Goal: Check status: Check status

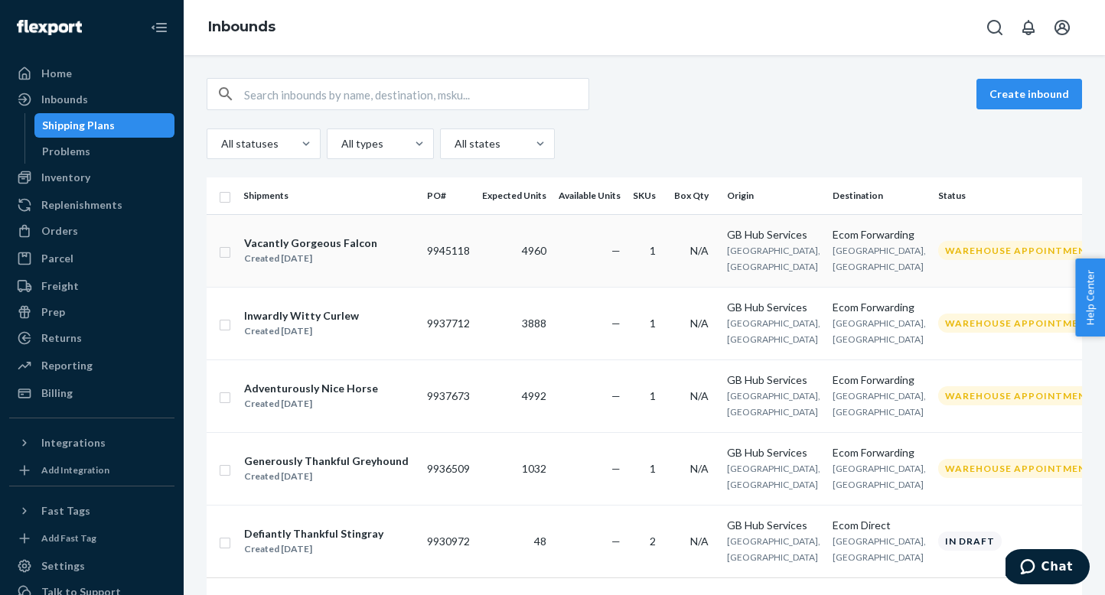
click at [457, 250] on td "9945118" at bounding box center [448, 250] width 55 height 73
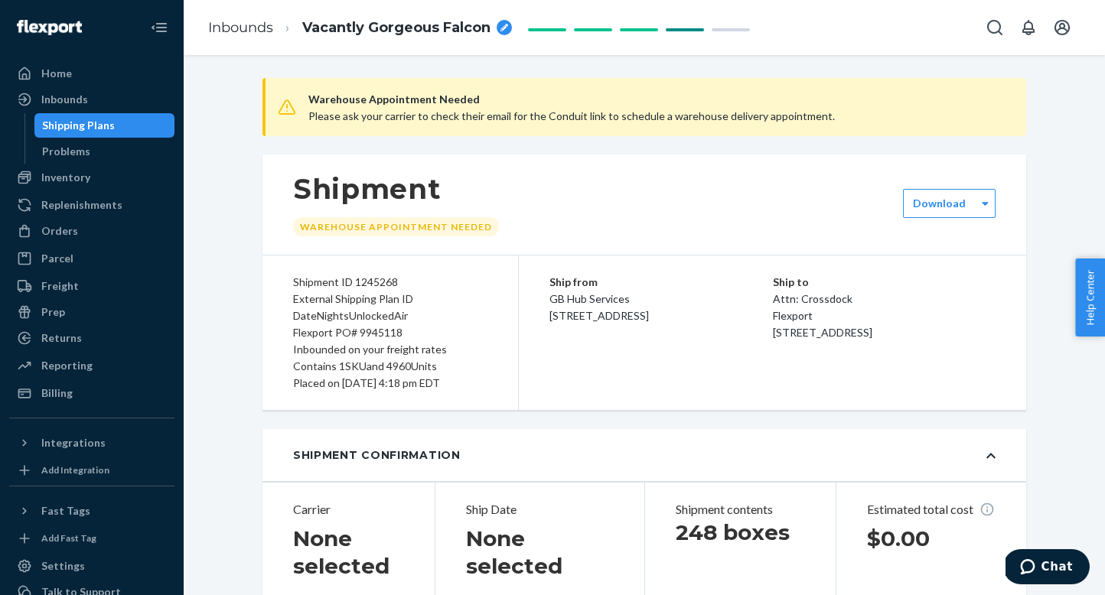
click at [96, 130] on div "Shipping Plans" at bounding box center [78, 125] width 73 height 15
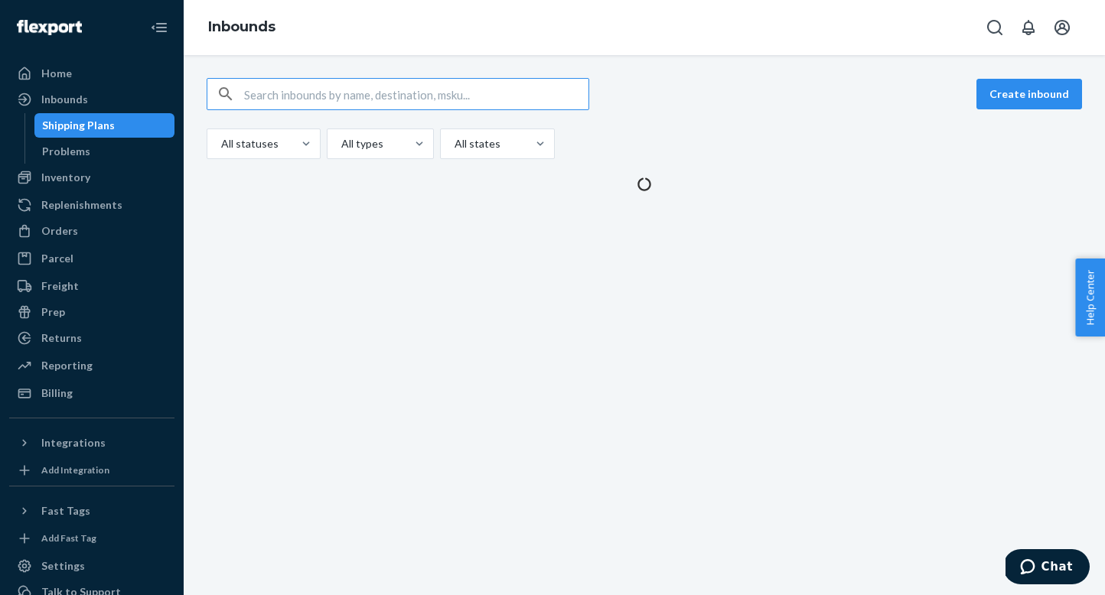
click at [96, 130] on div "Shipping Plans" at bounding box center [78, 125] width 73 height 15
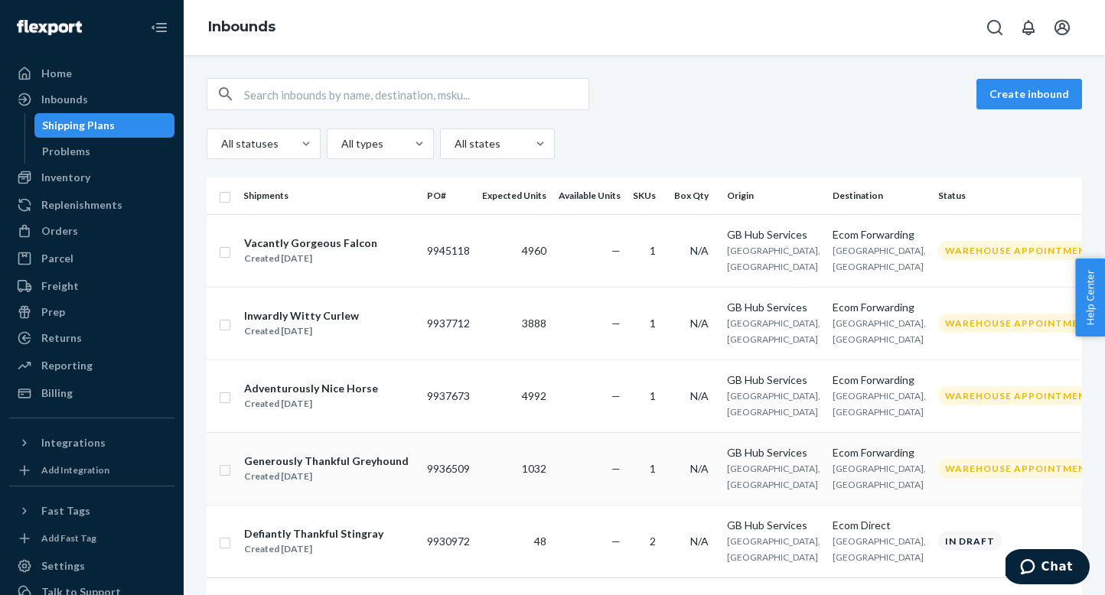
scroll to position [62, 0]
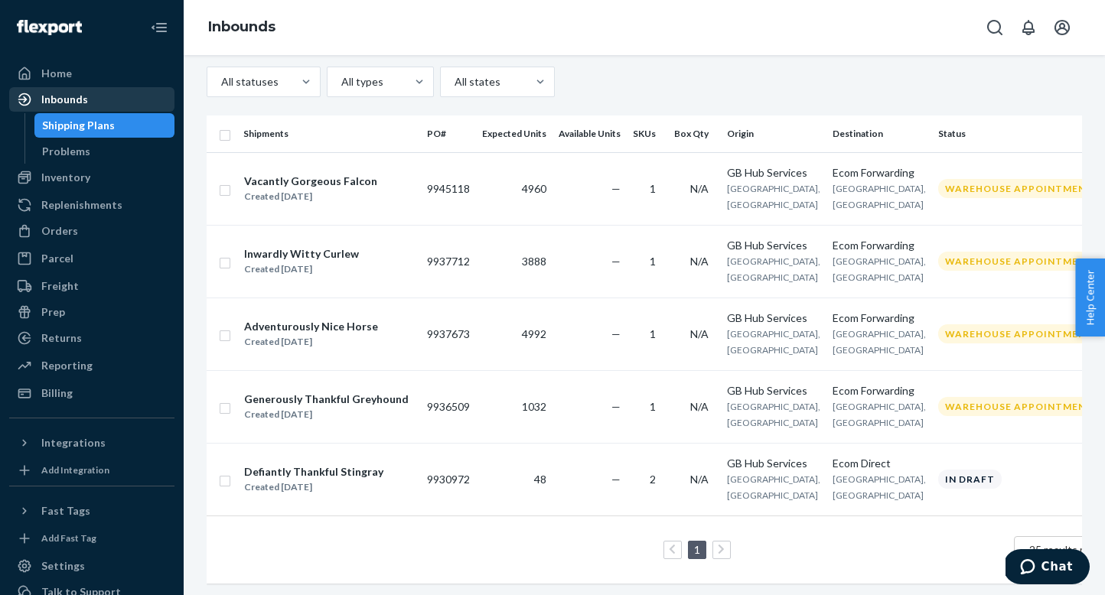
click at [78, 91] on div "Inbounds" at bounding box center [92, 99] width 162 height 21
click at [72, 76] on div "Home" at bounding box center [92, 73] width 162 height 21
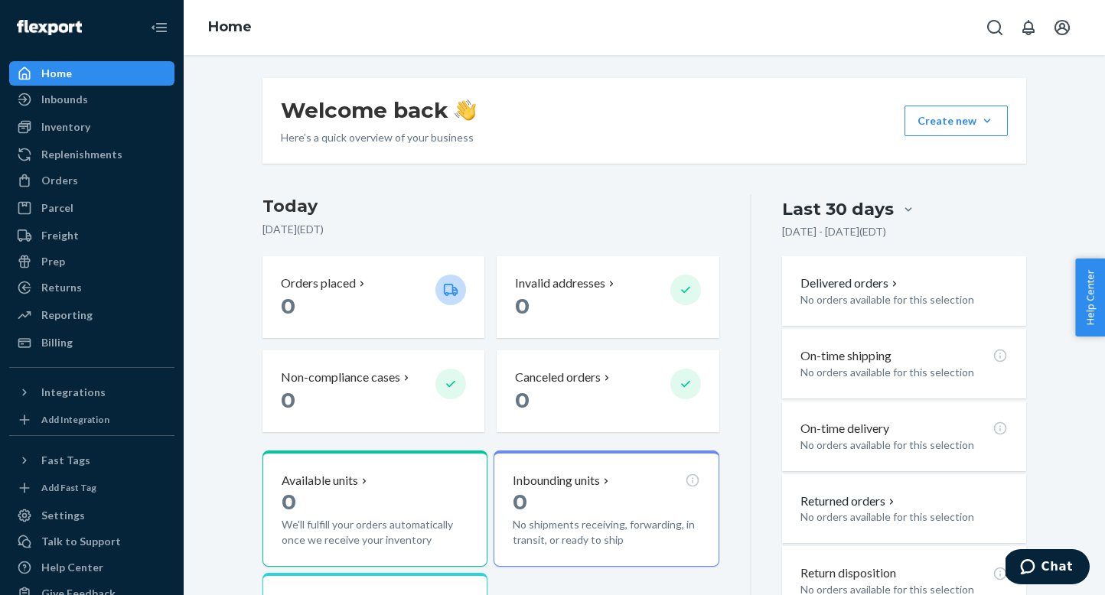
click at [58, 76] on div "Home" at bounding box center [56, 73] width 31 height 15
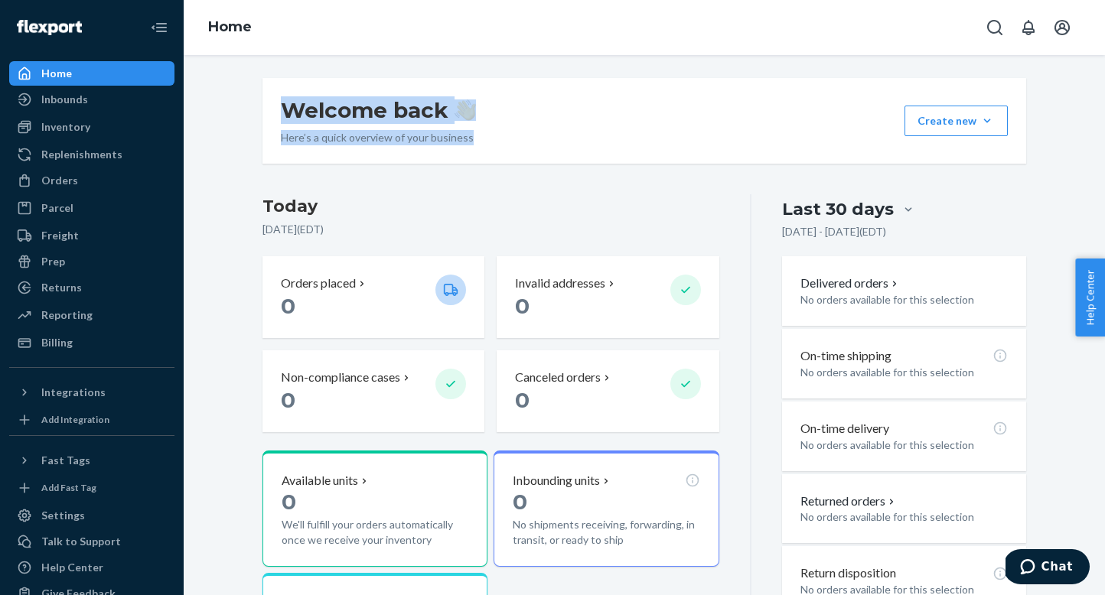
drag, startPoint x: 291, startPoint y: 108, endPoint x: 486, endPoint y: 155, distance: 200.0
click at [486, 155] on div "Welcome back Here’s a quick overview of your business Create new Create new inb…" at bounding box center [643, 121] width 763 height 86
click at [82, 102] on div "Inbounds" at bounding box center [64, 99] width 47 height 15
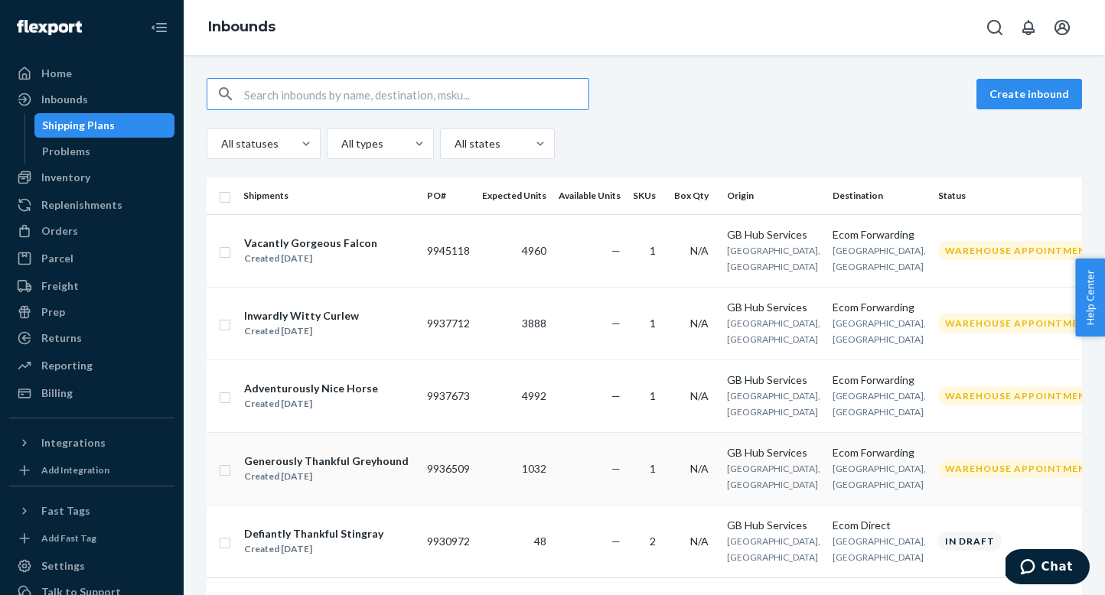
click at [947, 490] on td "Warehouse Appointment Needed" at bounding box center [1044, 468] width 224 height 73
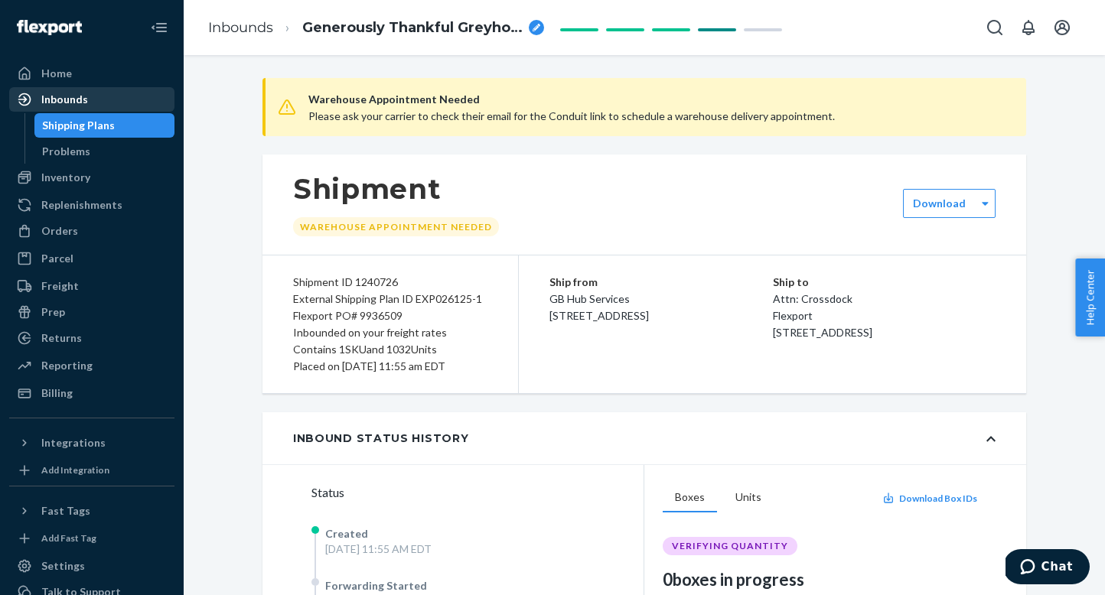
click at [64, 103] on div "Inbounds" at bounding box center [64, 99] width 47 height 15
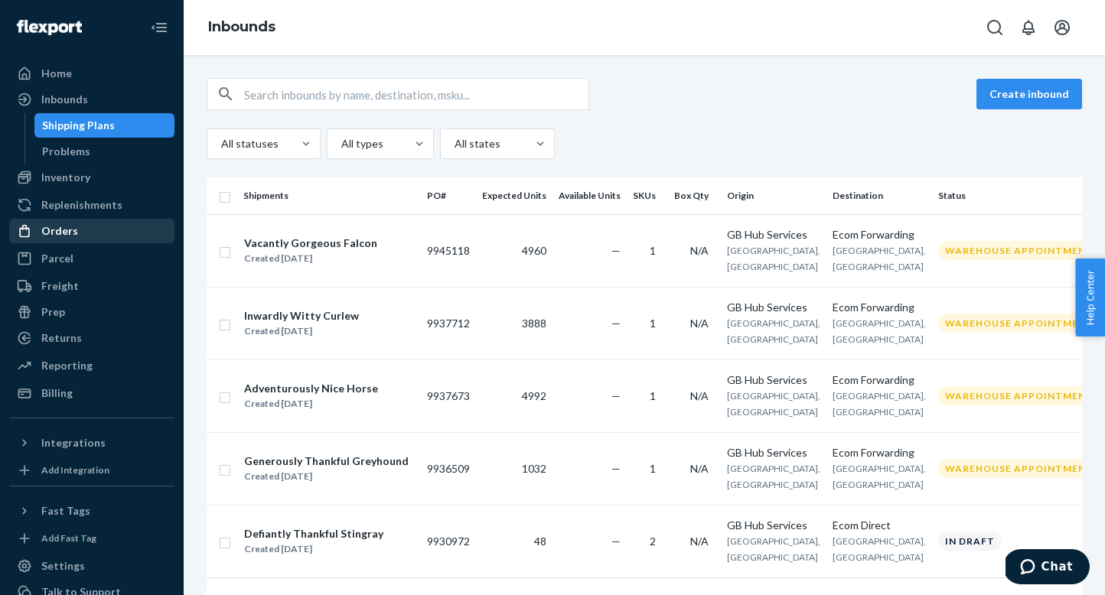
click at [85, 232] on div "Orders" at bounding box center [92, 230] width 162 height 21
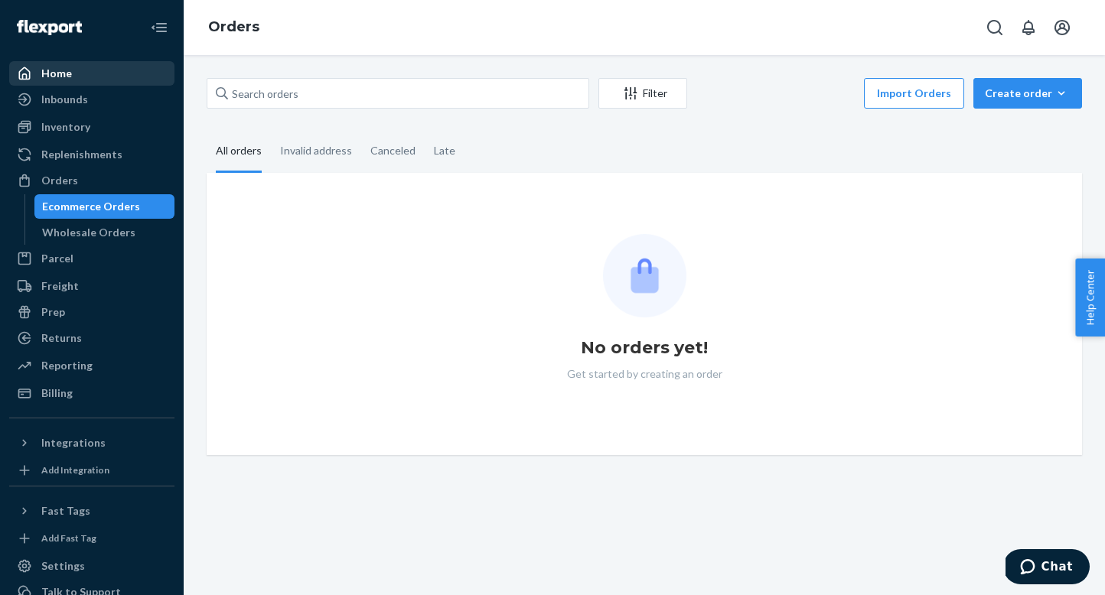
click at [76, 70] on div "Home" at bounding box center [92, 73] width 162 height 21
